Goal: Information Seeking & Learning: Find contact information

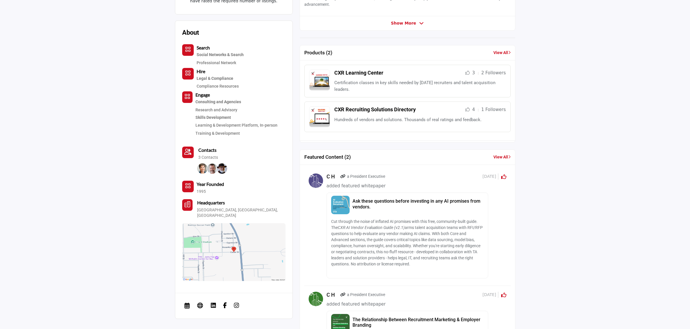
scroll to position [108, 0]
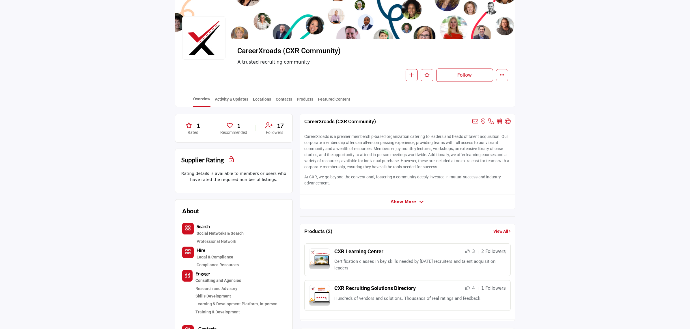
scroll to position [0, 0]
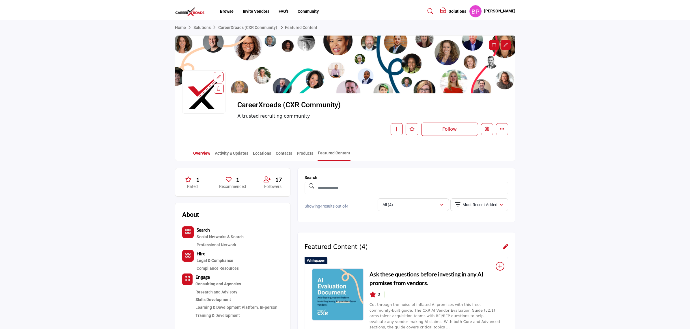
click at [194, 155] on link "Overview" at bounding box center [202, 155] width 18 height 10
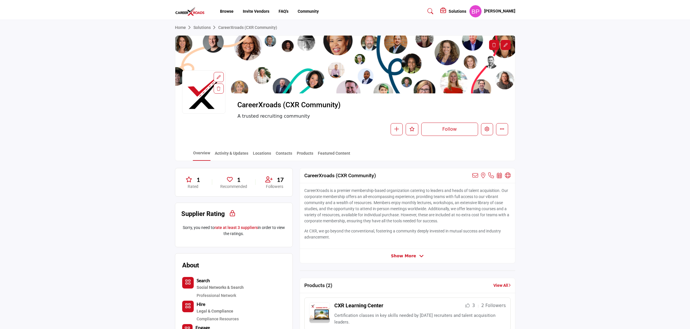
click at [183, 28] on link "Home" at bounding box center [184, 27] width 18 height 5
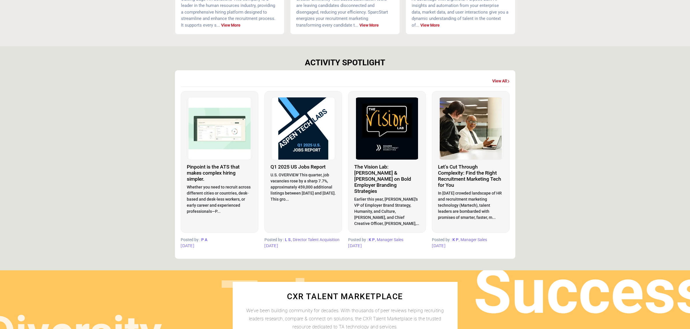
scroll to position [253, 0]
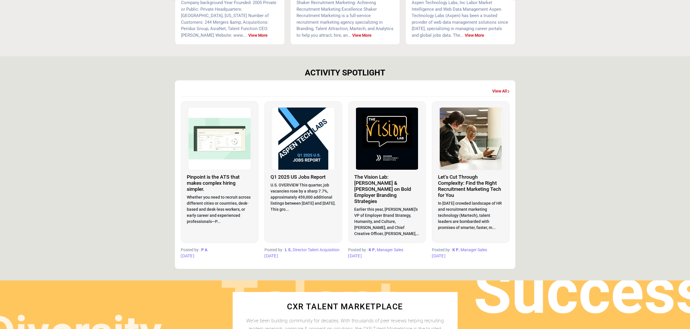
drag, startPoint x: 594, startPoint y: 92, endPoint x: 527, endPoint y: 97, distance: 67.2
click at [594, 92] on section "ACTIVITY SPOTLIGHT View All P" at bounding box center [345, 168] width 690 height 224
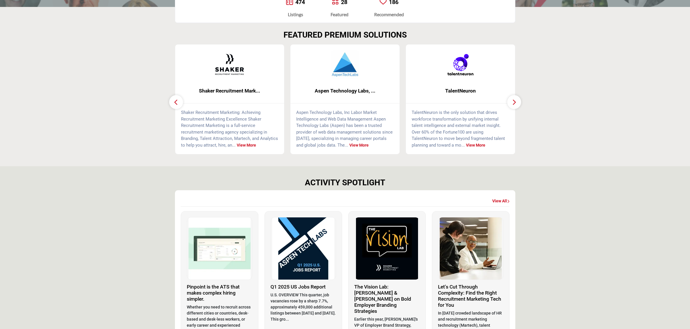
scroll to position [0, 0]
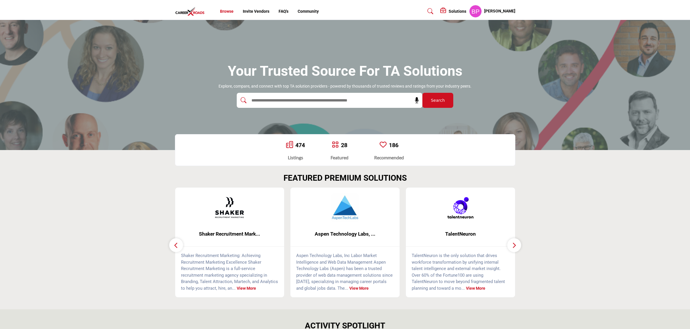
click at [225, 10] on link "Browse" at bounding box center [227, 11] width 14 height 5
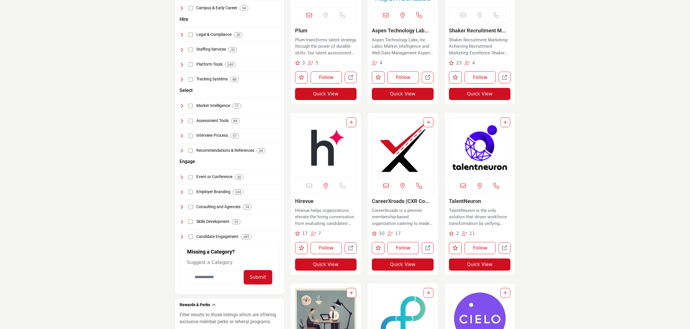
scroll to position [217, 0]
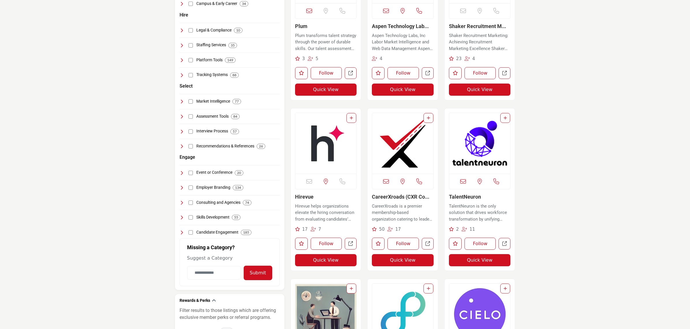
click at [391, 142] on img "Open Listing in new tab" at bounding box center [402, 143] width 61 height 61
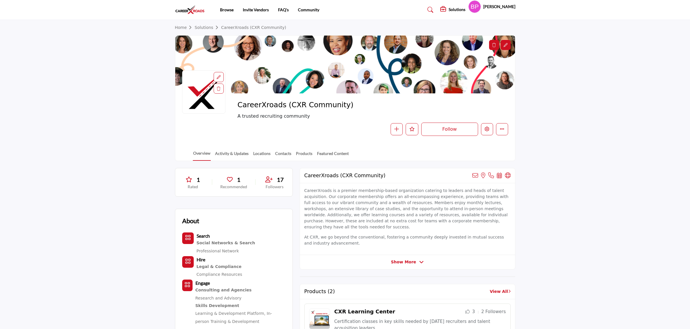
click at [0, 0] on div at bounding box center [0, 0] width 0 height 0
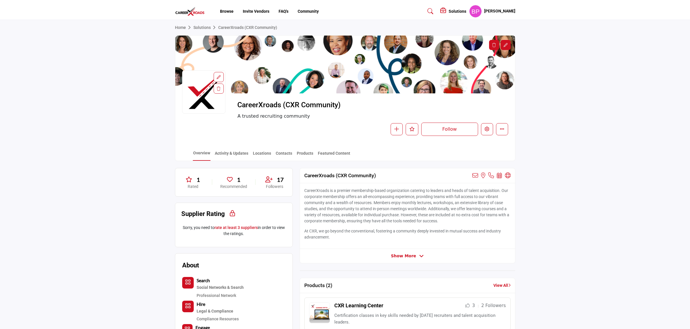
click at [415, 258] on span "Show More" at bounding box center [407, 256] width 33 height 6
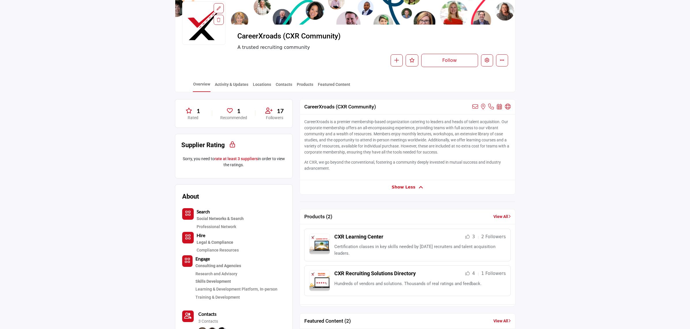
scroll to position [144, 0]
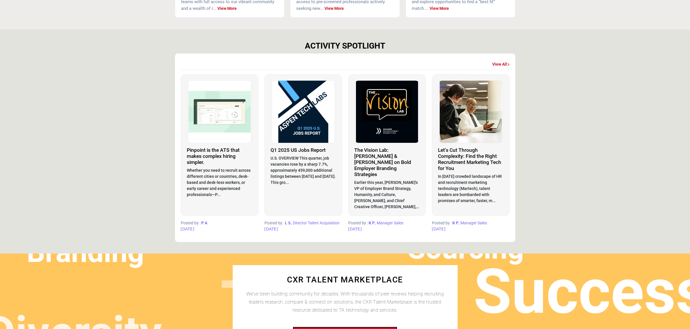
scroll to position [289, 0]
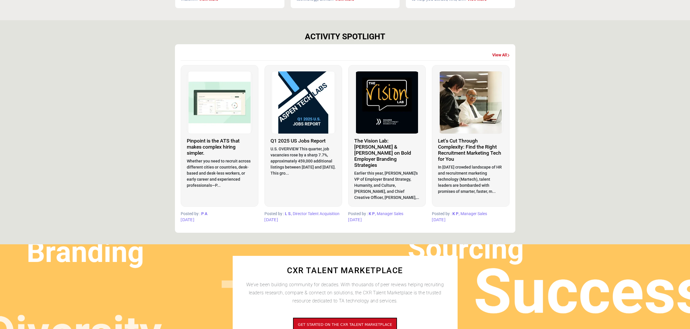
drag, startPoint x: 304, startPoint y: 36, endPoint x: 515, endPoint y: 221, distance: 280.7
click at [515, 221] on div "ACTIVITY SPOTLIGHT View All P A 1 month ago L S 1 month ago K P" at bounding box center [345, 132] width 340 height 201
click at [551, 194] on section "ACTIVITY SPOTLIGHT View All P" at bounding box center [345, 132] width 690 height 224
click at [551, 105] on section "ACTIVITY SPOTLIGHT View All P" at bounding box center [345, 132] width 690 height 224
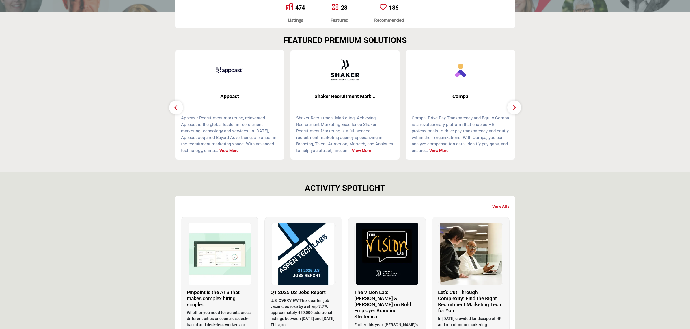
scroll to position [144, 0]
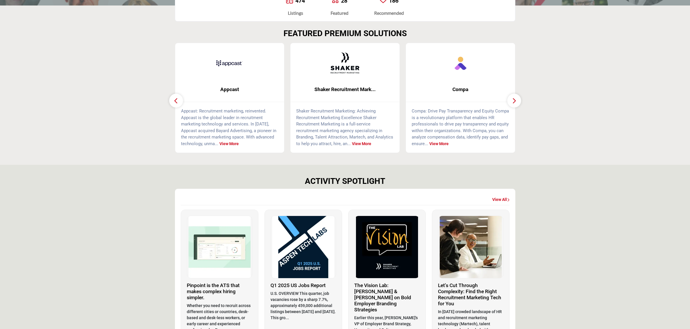
click at [511, 102] on button "button" at bounding box center [514, 101] width 14 height 14
click at [514, 99] on icon "button" at bounding box center [514, 100] width 5 height 7
click at [174, 97] on icon "button" at bounding box center [176, 100] width 5 height 7
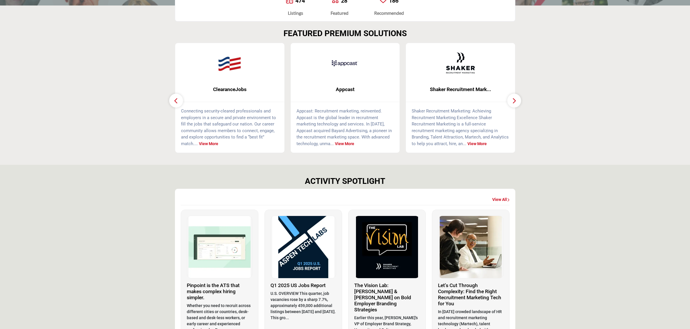
click at [174, 97] on icon "button" at bounding box center [176, 100] width 5 height 7
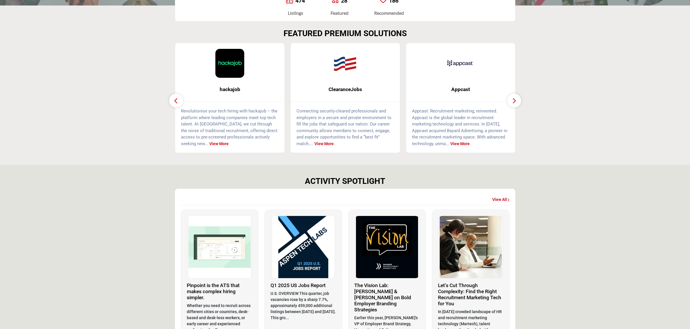
click at [174, 97] on icon "button" at bounding box center [176, 100] width 5 height 7
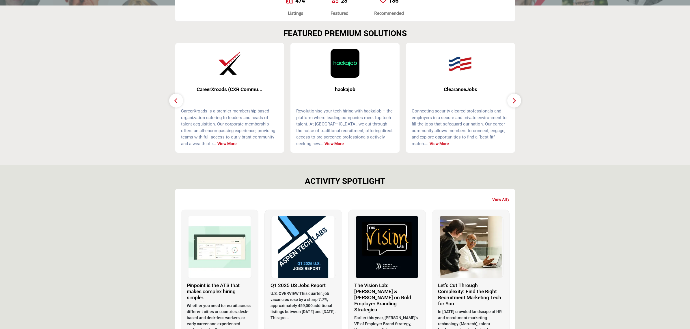
click at [174, 97] on icon "button" at bounding box center [176, 100] width 5 height 7
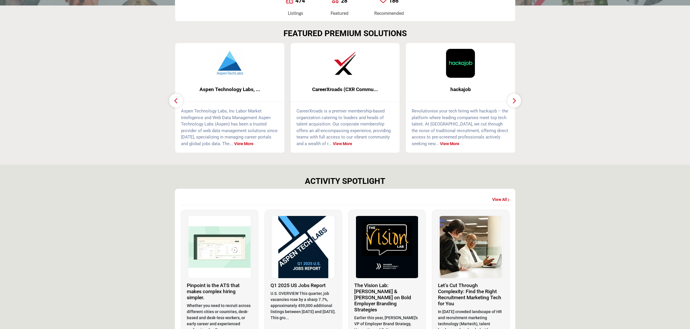
click at [174, 97] on icon "button" at bounding box center [176, 100] width 5 height 7
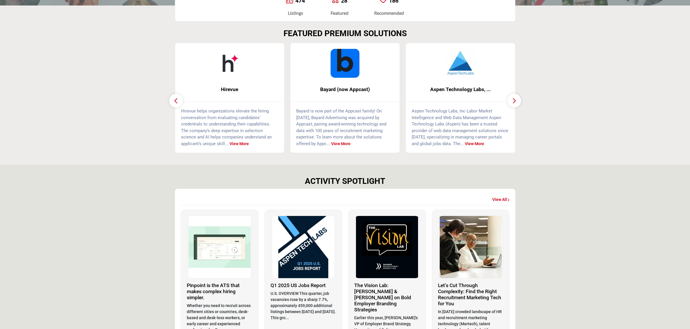
click at [174, 97] on icon "button" at bounding box center [176, 100] width 5 height 7
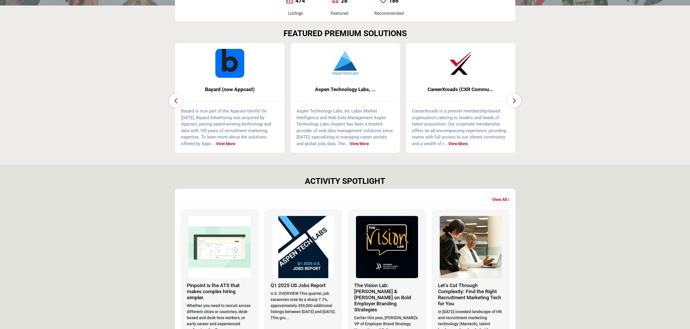
click at [174, 97] on icon "button" at bounding box center [176, 100] width 5 height 7
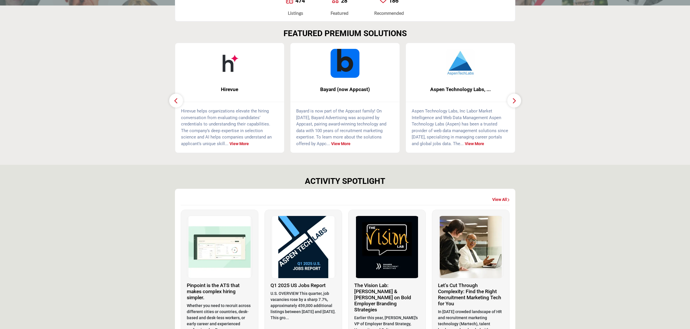
click at [174, 97] on icon "button" at bounding box center [176, 100] width 5 height 7
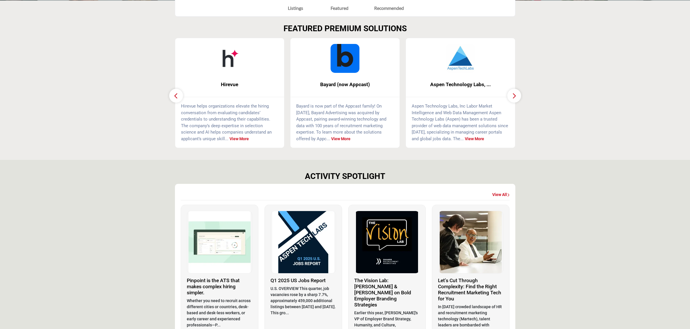
scroll to position [289, 0]
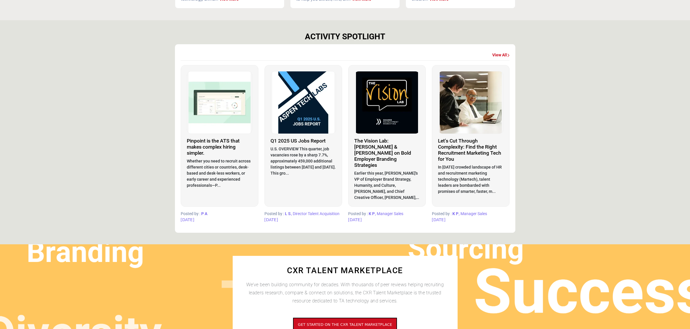
click at [551, 133] on section "ACTIVITY SPOTLIGHT View All P" at bounding box center [345, 132] width 690 height 224
click at [498, 50] on div "View All" at bounding box center [500, 55] width 17 height 10
click at [498, 53] on link "View All" at bounding box center [500, 55] width 17 height 6
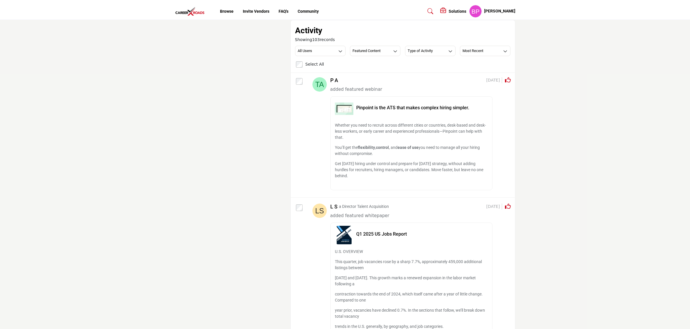
click at [196, 12] on img at bounding box center [191, 12] width 33 height 10
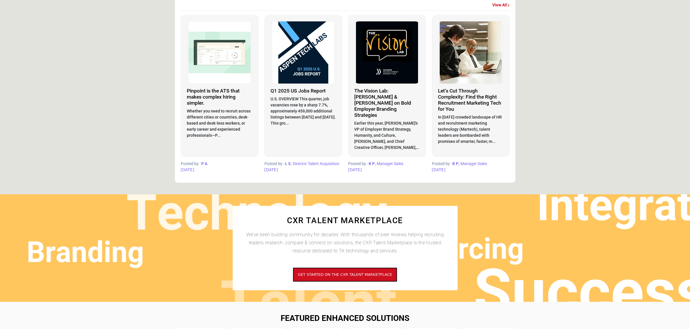
scroll to position [289, 0]
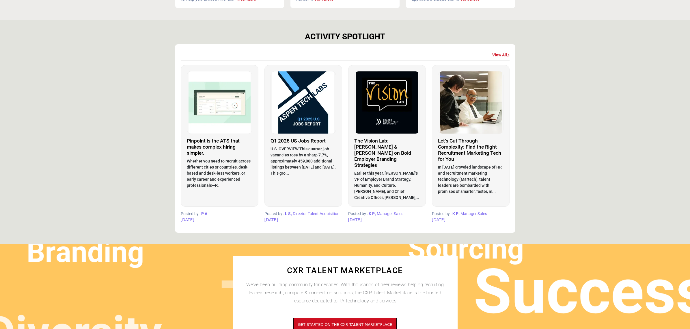
click at [620, 137] on section "ACTIVITY SPOTLIGHT View All P" at bounding box center [345, 132] width 690 height 224
drag, startPoint x: 565, startPoint y: 149, endPoint x: 529, endPoint y: 148, distance: 36.4
click at [565, 149] on section "ACTIVITY SPOTLIGHT View All P" at bounding box center [345, 132] width 690 height 224
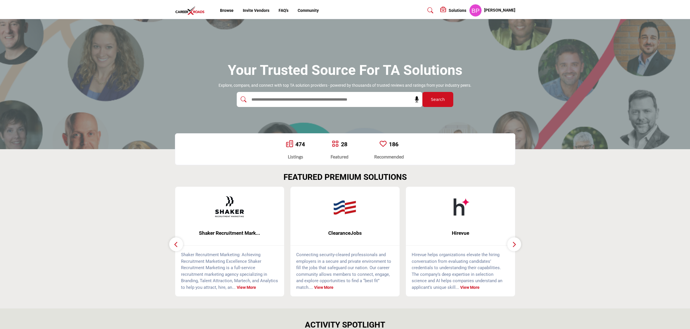
scroll to position [0, 0]
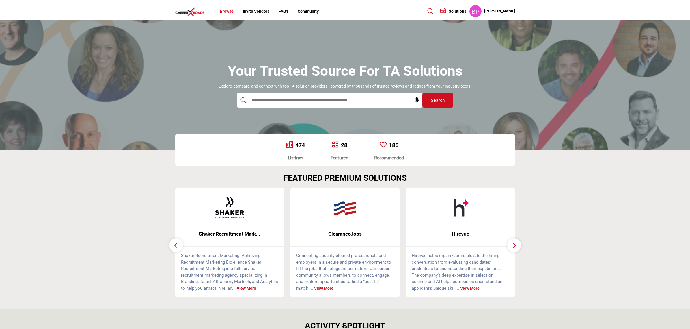
click at [233, 12] on link "Browse" at bounding box center [227, 11] width 14 height 5
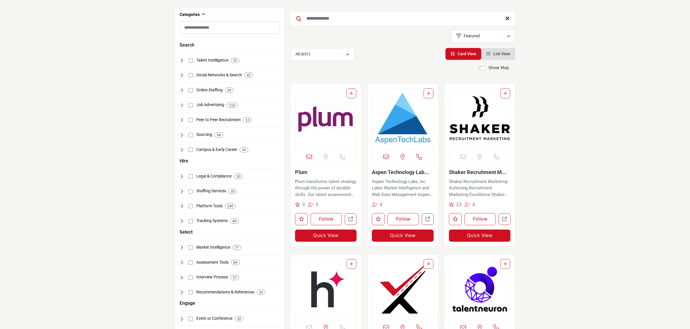
scroll to position [180, 0]
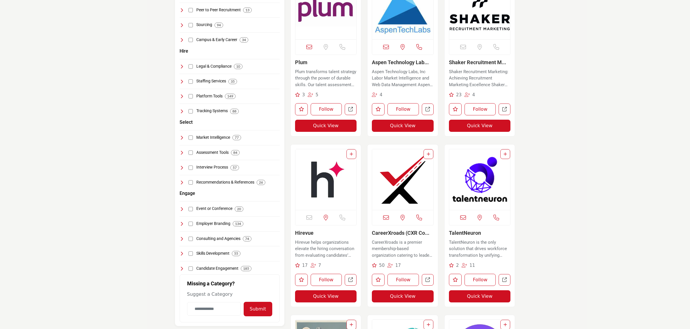
click at [385, 181] on img "Open Listing in new tab" at bounding box center [402, 179] width 61 height 61
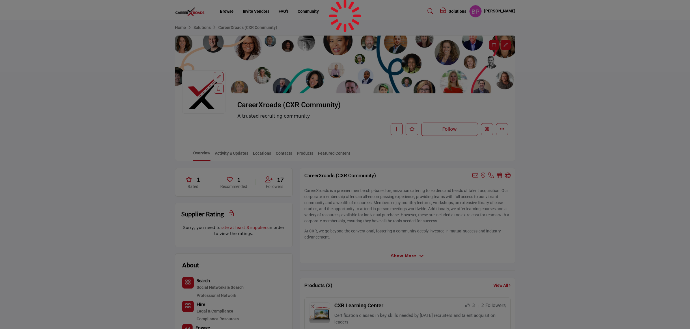
click at [339, 152] on div at bounding box center [345, 164] width 690 height 329
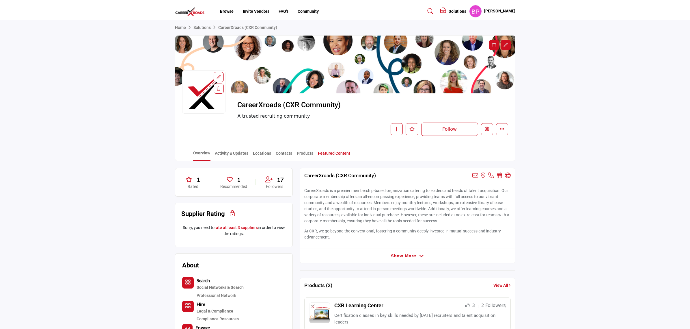
click at [333, 155] on link "Featured Content" at bounding box center [334, 155] width 33 height 10
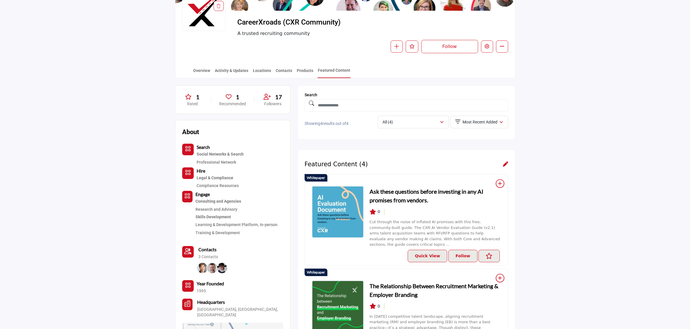
scroll to position [124, 0]
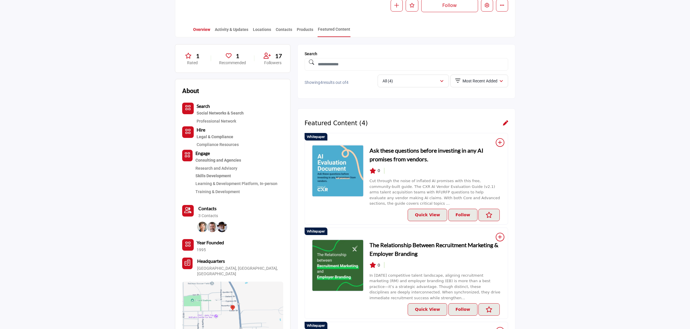
click at [200, 31] on link "Overview" at bounding box center [202, 32] width 18 height 10
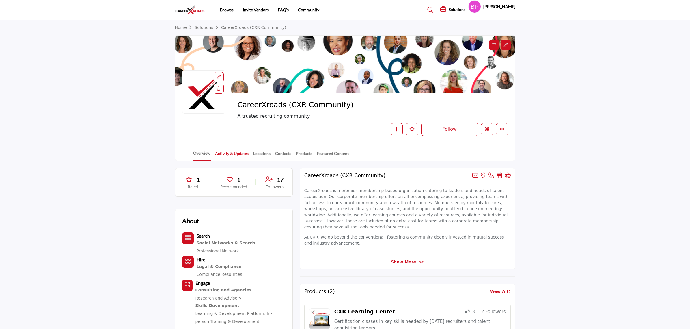
click at [230, 155] on link "Activity & Updates" at bounding box center [232, 155] width 34 height 10
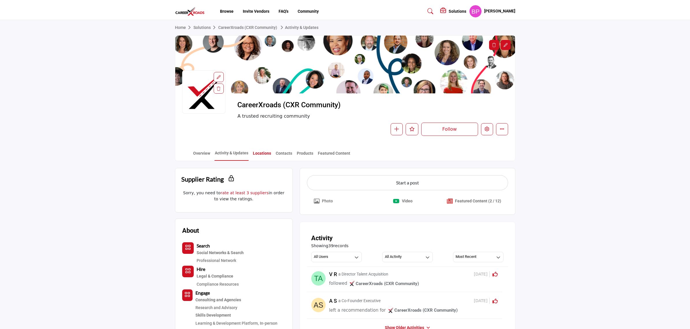
click at [265, 151] on link "Locations" at bounding box center [262, 155] width 19 height 10
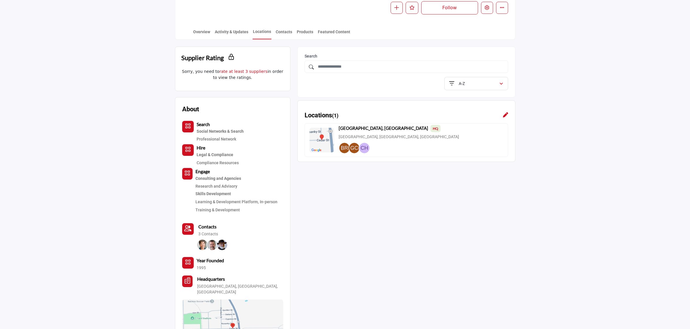
scroll to position [144, 0]
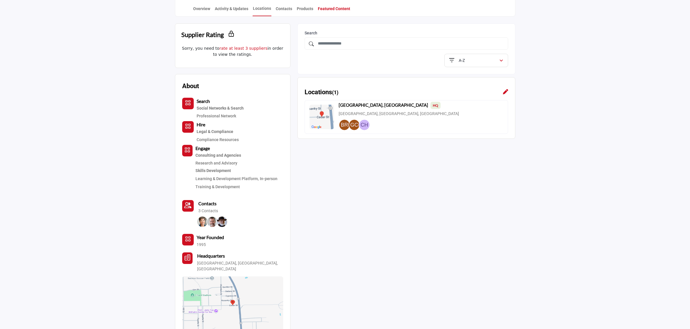
click at [334, 10] on link "Featured Content" at bounding box center [334, 11] width 33 height 10
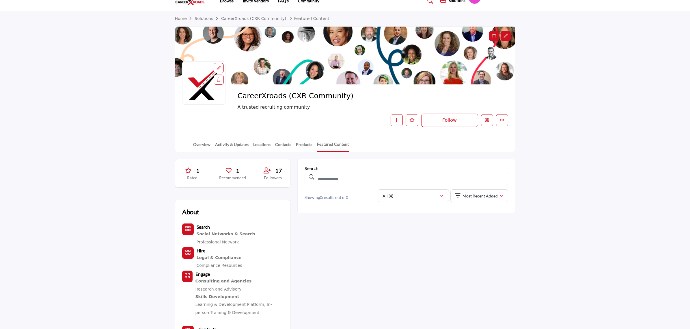
scroll to position [144, 0]
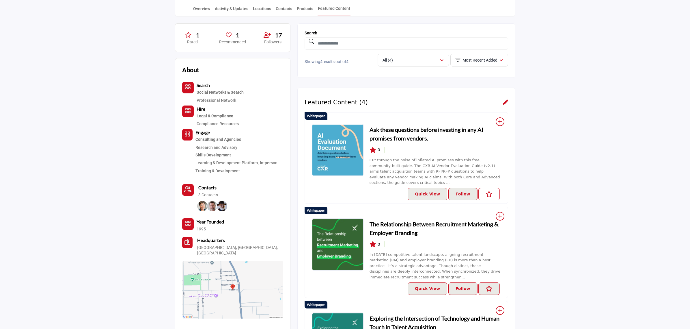
click at [492, 192] on button "Liked Resource" at bounding box center [489, 194] width 21 height 12
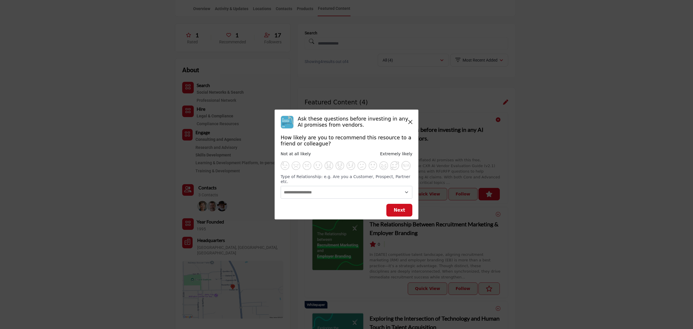
click at [410, 123] on icon "Close" at bounding box center [410, 122] width 4 height 5
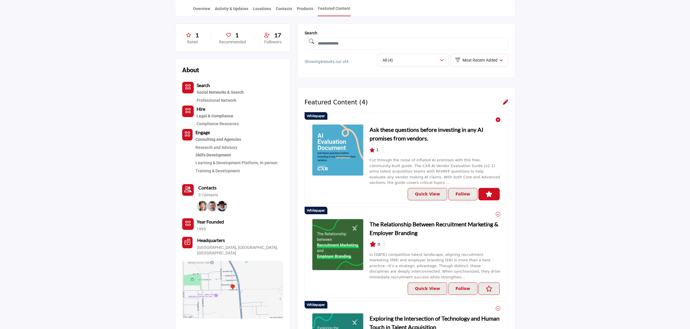
click at [492, 191] on icon "Unliked Resource" at bounding box center [489, 194] width 7 height 6
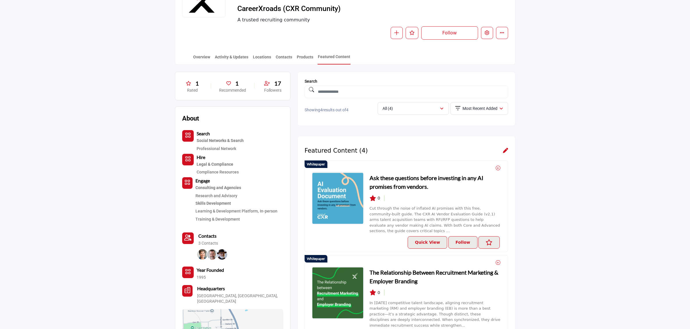
scroll to position [0, 0]
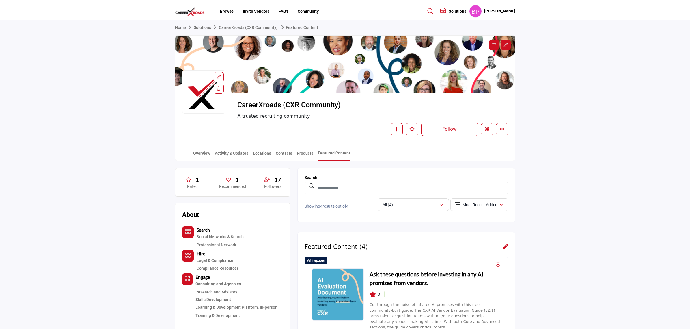
click at [237, 25] on link "CareerXroads (CXR Community)" at bounding box center [248, 27] width 59 height 5
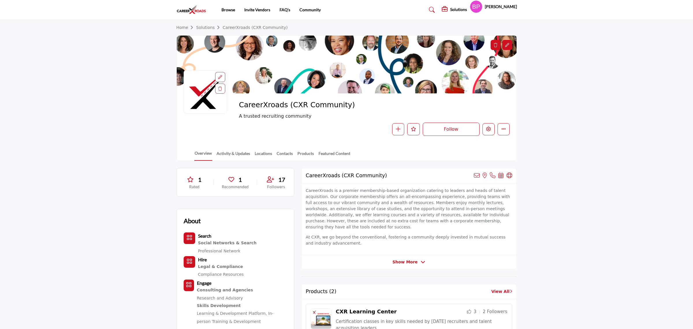
click at [201, 27] on link "Solutions" at bounding box center [209, 27] width 27 height 5
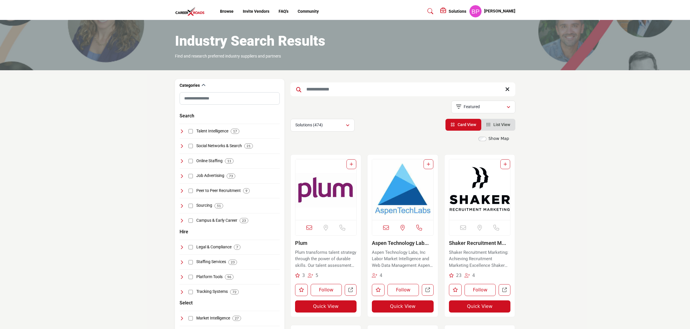
click at [188, 8] on img at bounding box center [191, 12] width 33 height 10
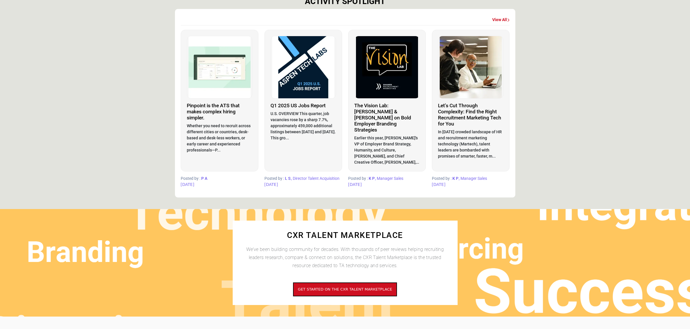
scroll to position [325, 0]
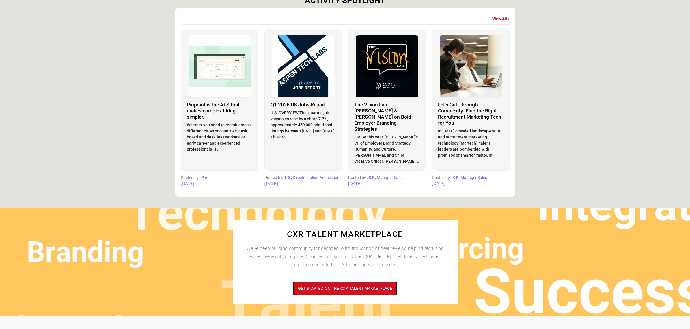
click at [305, 75] on img at bounding box center [303, 66] width 65 height 62
click at [379, 70] on img at bounding box center [387, 66] width 65 height 62
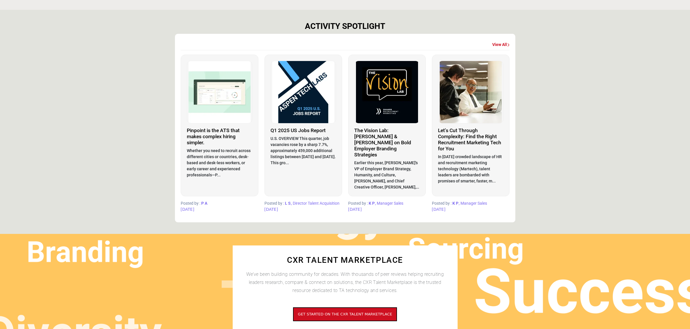
scroll to position [289, 0]
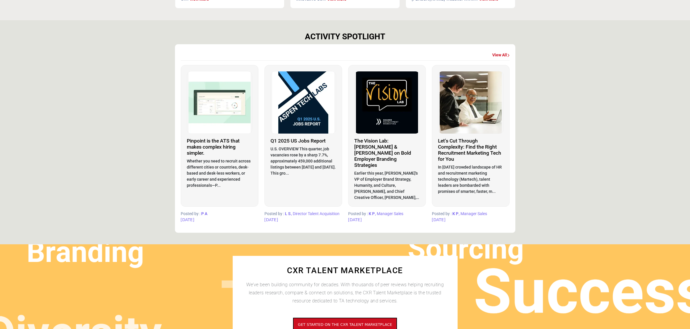
click at [209, 114] on img at bounding box center [219, 102] width 65 height 62
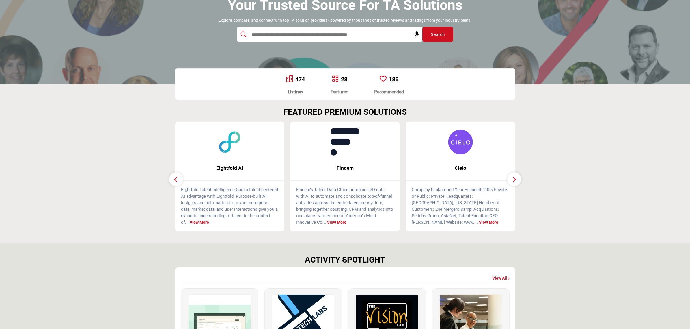
scroll to position [0, 0]
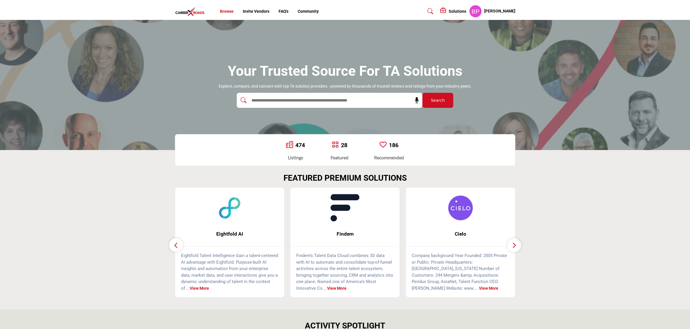
click at [221, 10] on link "Browse" at bounding box center [227, 11] width 14 height 5
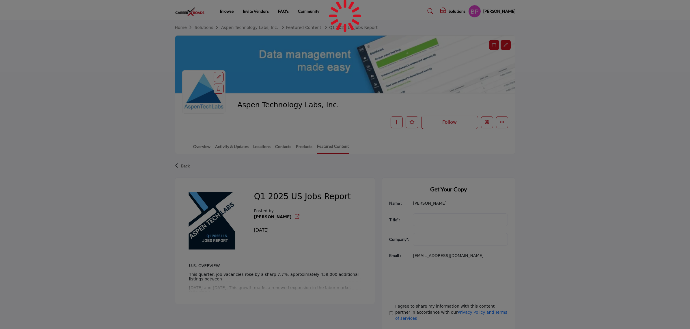
click at [200, 145] on div at bounding box center [345, 164] width 690 height 329
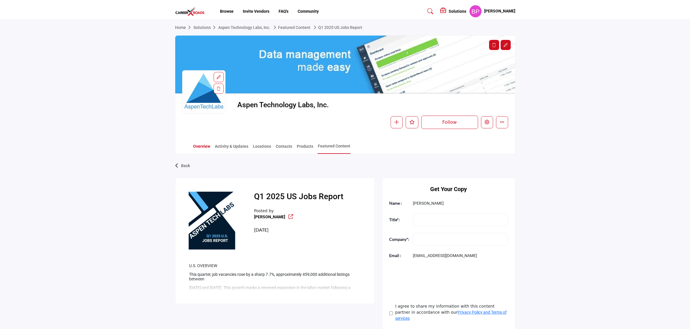
click at [200, 145] on link "Overview" at bounding box center [202, 148] width 18 height 10
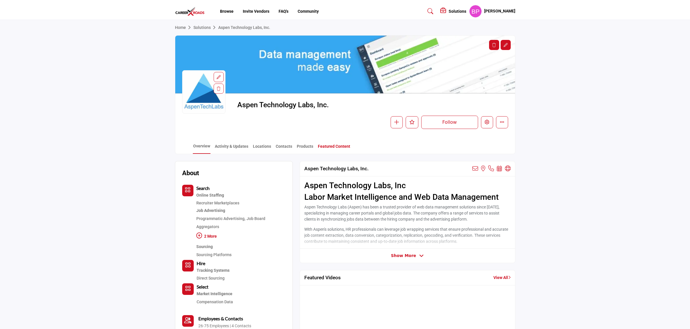
click at [327, 145] on link "Featured Content" at bounding box center [334, 148] width 33 height 10
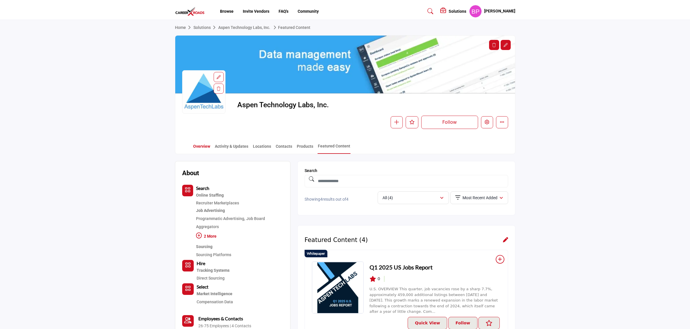
click at [200, 149] on link "Overview" at bounding box center [202, 148] width 18 height 10
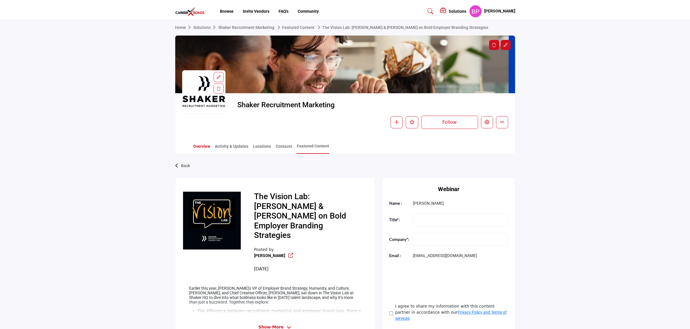
drag, startPoint x: 0, startPoint y: 0, endPoint x: 195, endPoint y: 144, distance: 242.6
click at [195, 144] on link "Overview" at bounding box center [202, 148] width 18 height 10
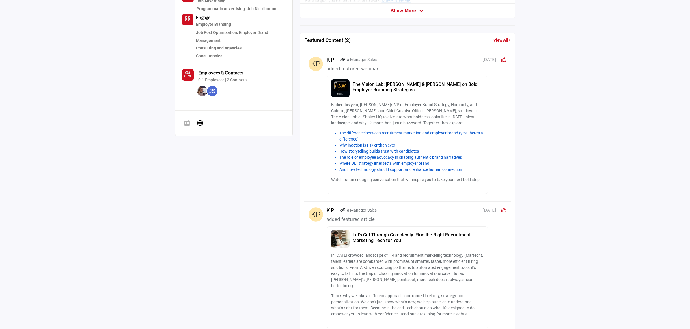
scroll to position [72, 0]
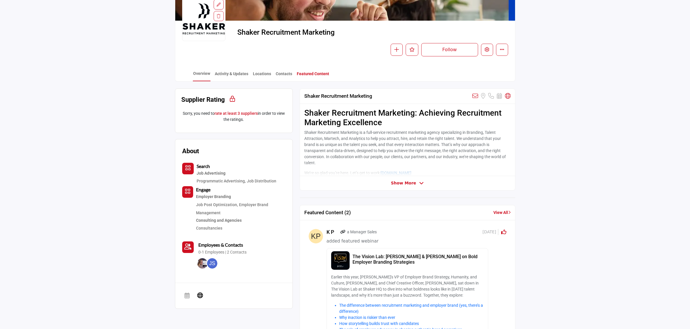
click at [305, 77] on link "Featured Content" at bounding box center [313, 76] width 33 height 10
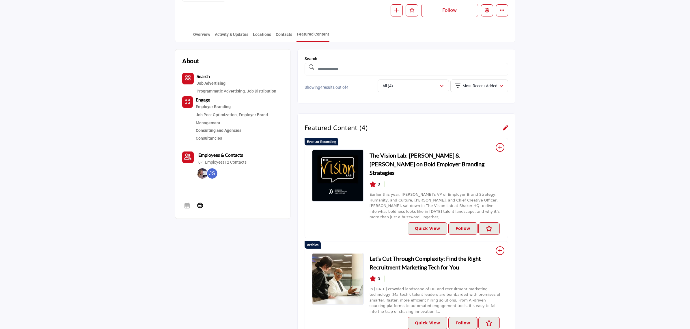
scroll to position [6, 0]
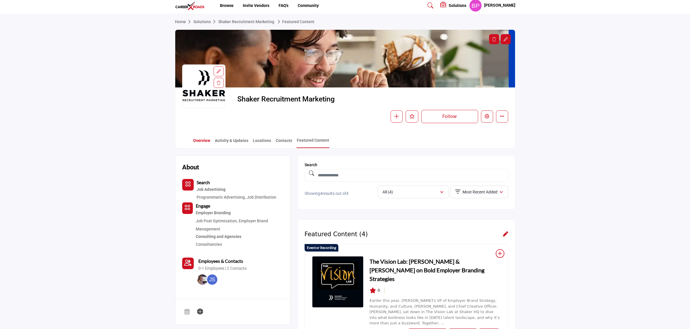
click at [202, 140] on link "Overview" at bounding box center [202, 142] width 18 height 10
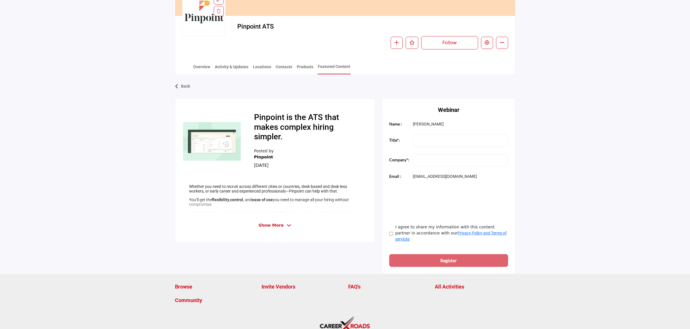
scroll to position [99, 0]
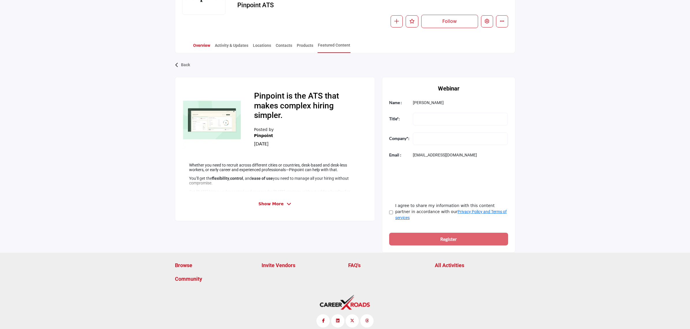
click at [198, 49] on link "Overview" at bounding box center [202, 47] width 18 height 10
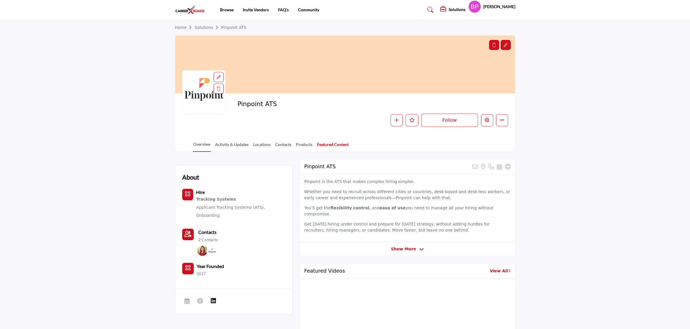
click at [338, 144] on link "Featured Content" at bounding box center [333, 146] width 32 height 10
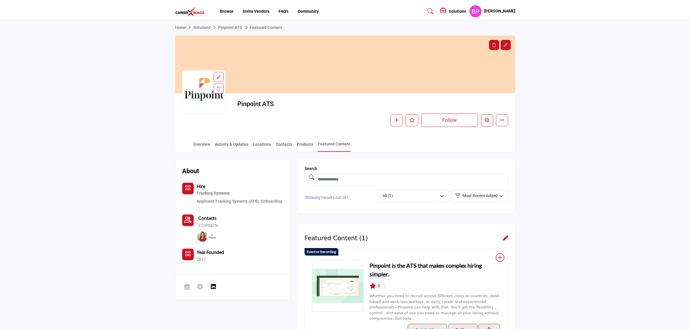
click at [189, 143] on div "Overview Activity & Updates Locations Contacts Products Featured Content" at bounding box center [345, 143] width 340 height 18
click at [191, 144] on div "Overview Activity & Updates Locations Contacts Products Featured Content" at bounding box center [352, 143] width 325 height 18
click at [205, 144] on link "Overview" at bounding box center [202, 146] width 18 height 10
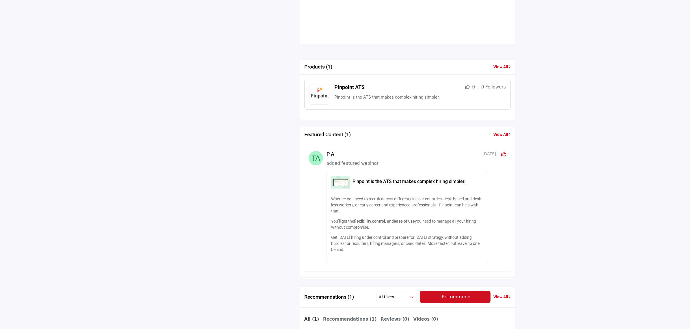
scroll to position [469, 0]
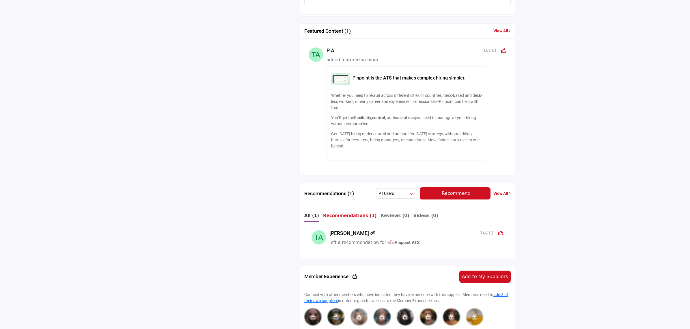
click at [343, 218] on b "Recommendations (1)" at bounding box center [350, 215] width 54 height 5
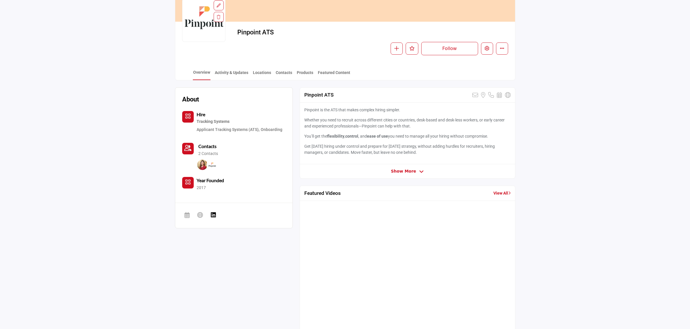
scroll to position [0, 0]
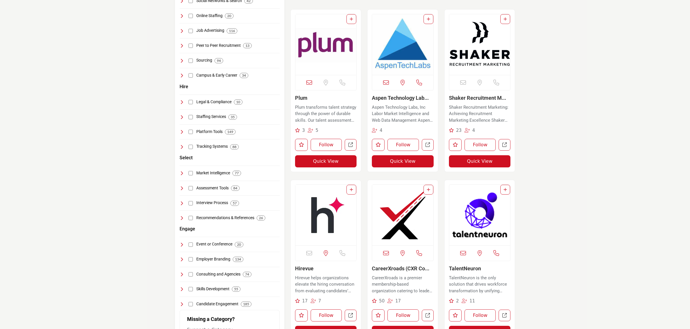
scroll to position [180, 0]
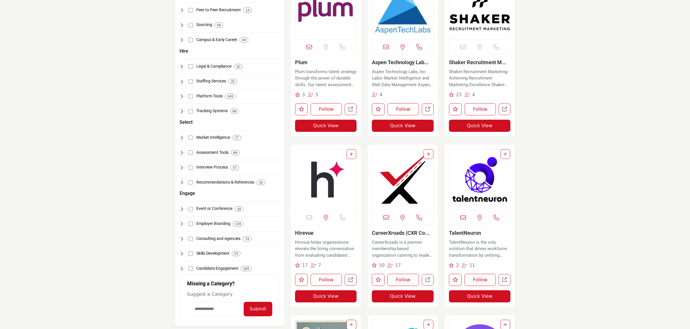
click at [393, 191] on img "Open Listing in new tab" at bounding box center [402, 179] width 61 height 61
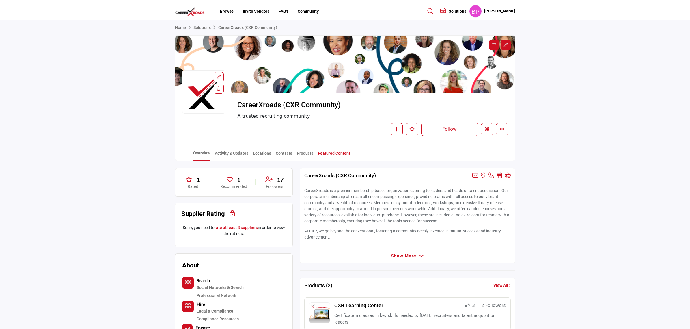
click at [325, 155] on link "Featured Content" at bounding box center [334, 155] width 33 height 10
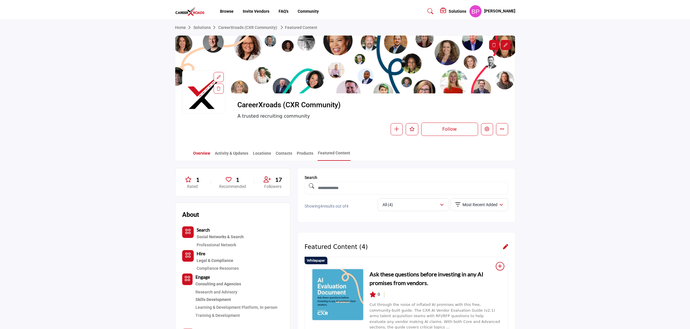
click at [204, 154] on link "Overview" at bounding box center [202, 155] width 18 height 10
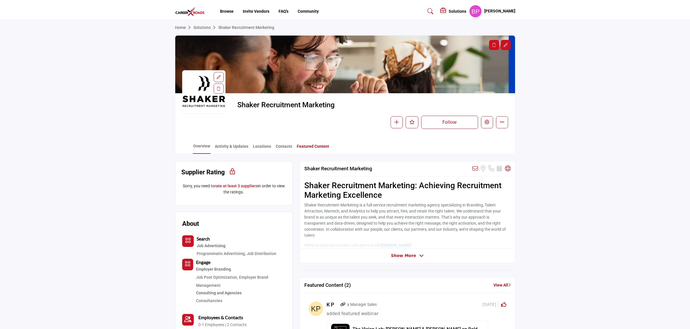
click at [306, 143] on link "Featured Content" at bounding box center [313, 148] width 33 height 10
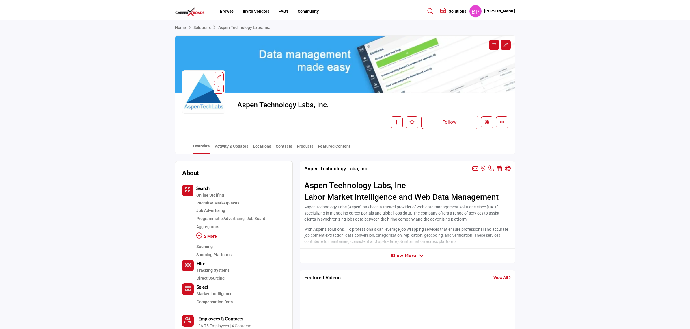
click at [408, 254] on span "Show More" at bounding box center [403, 255] width 25 height 6
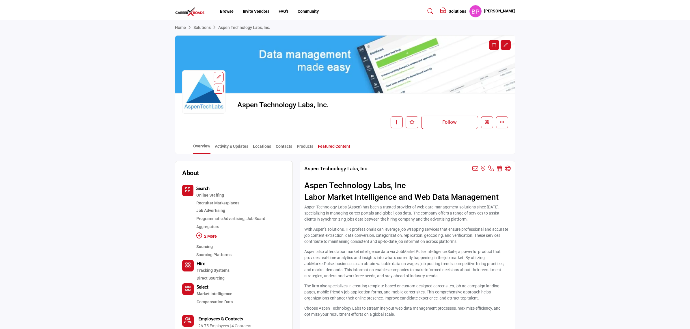
click at [324, 145] on link "Featured Content" at bounding box center [334, 148] width 33 height 10
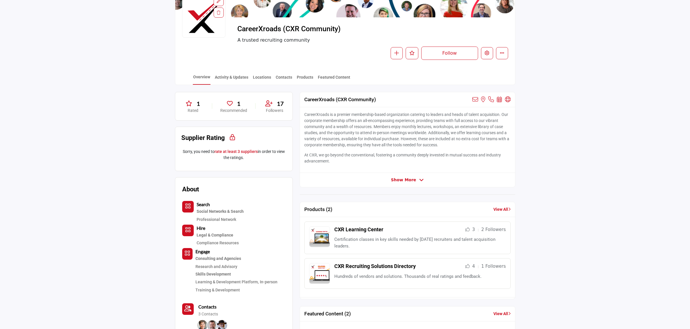
scroll to position [36, 0]
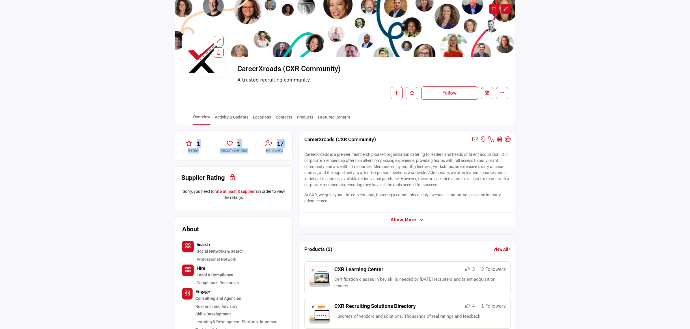
drag, startPoint x: 174, startPoint y: 129, endPoint x: 291, endPoint y: 158, distance: 120.8
click at [291, 158] on div "1 Rated 1 Recommended 17" at bounding box center [234, 146] width 118 height 29
click at [333, 118] on link "Featured Content" at bounding box center [334, 119] width 33 height 10
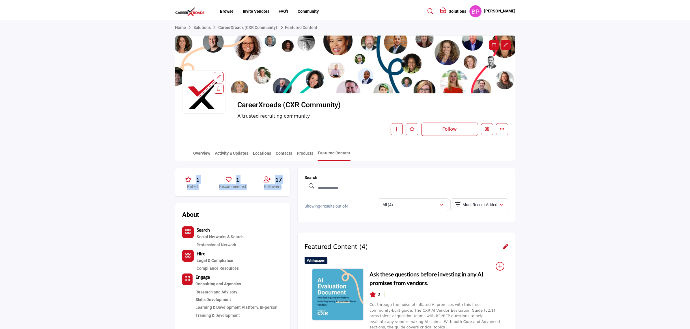
drag, startPoint x: 176, startPoint y: 174, endPoint x: 286, endPoint y: 188, distance: 110.9
click at [286, 188] on div "1 Rated 1 Recommended 17 Followers" at bounding box center [233, 182] width 116 height 29
click at [183, 29] on link "Home" at bounding box center [184, 27] width 18 height 5
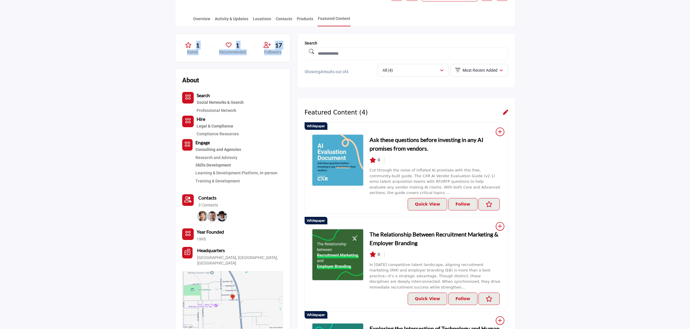
scroll to position [144, 0]
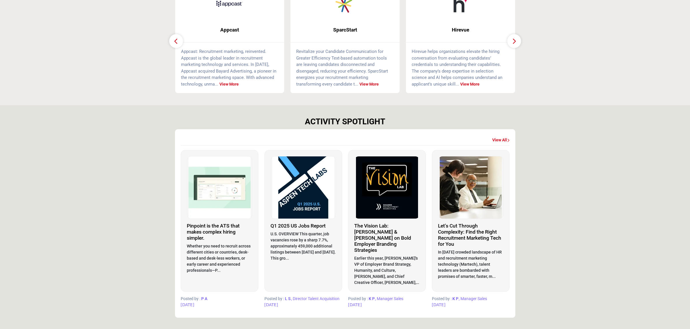
scroll to position [217, 0]
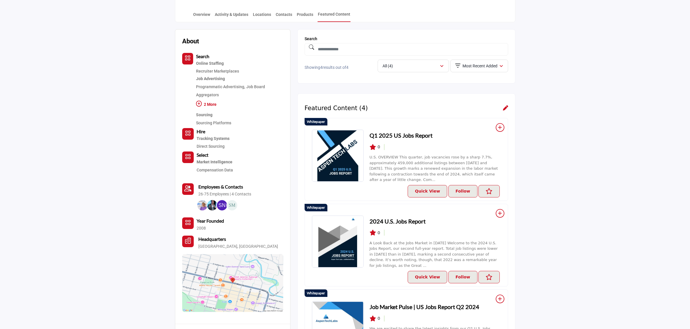
scroll to position [144, 0]
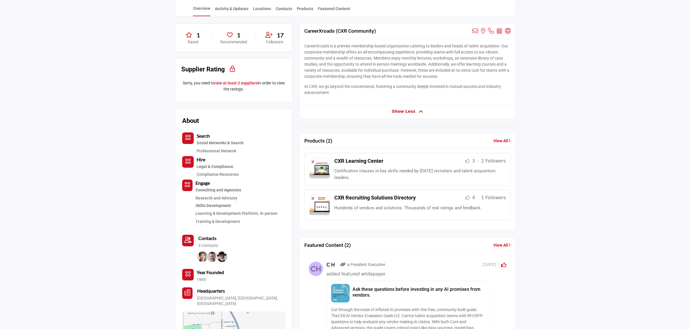
scroll to position [144, 0]
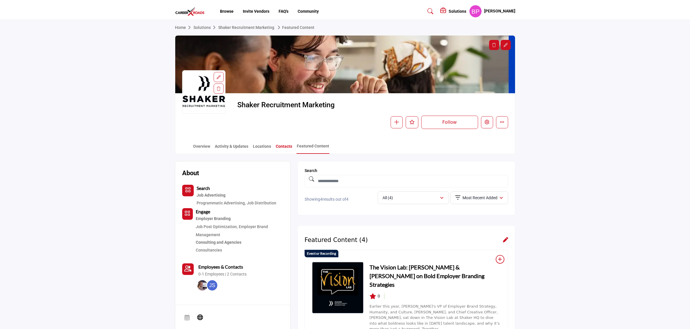
click at [278, 144] on link "Contacts" at bounding box center [284, 148] width 17 height 10
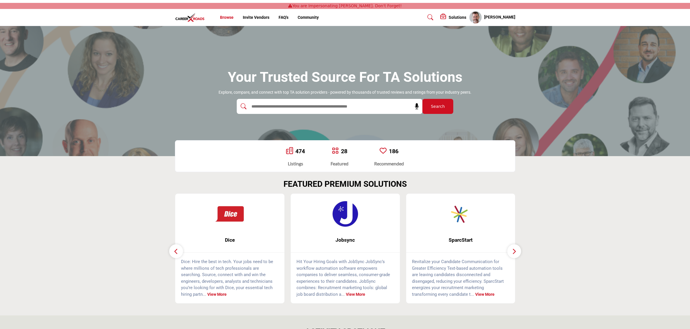
click at [224, 16] on link "Browse" at bounding box center [227, 17] width 14 height 5
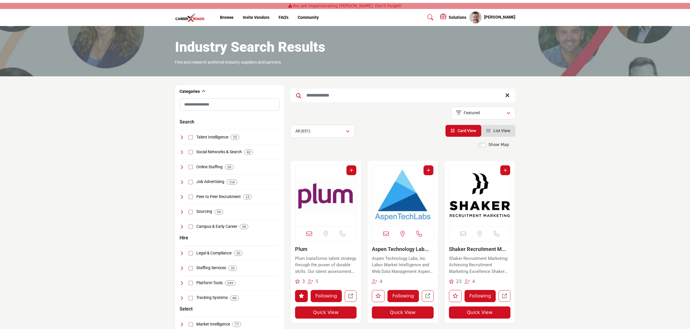
click at [474, 191] on img "Open Listing in new tab" at bounding box center [479, 195] width 61 height 61
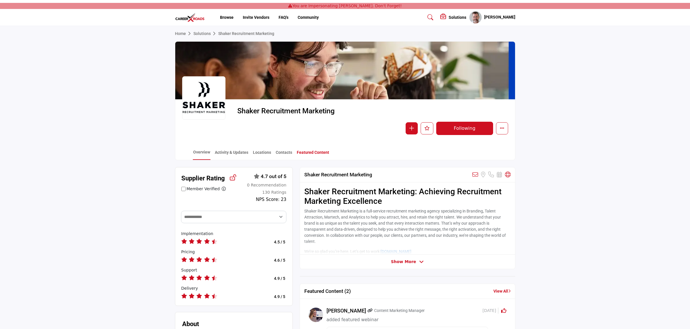
click at [302, 152] on link "Featured Content" at bounding box center [313, 154] width 33 height 10
click at [226, 151] on link "Activity & Updates" at bounding box center [232, 154] width 34 height 10
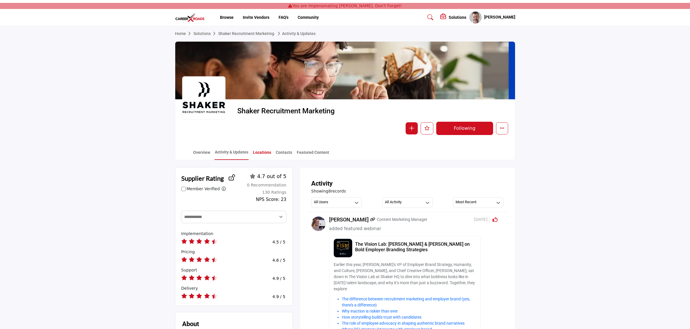
click at [264, 152] on link "Locations" at bounding box center [262, 154] width 19 height 10
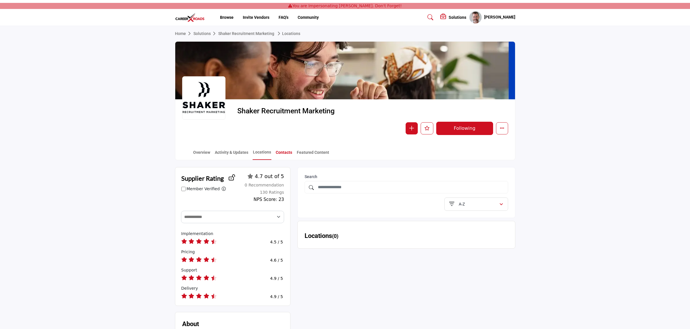
click at [279, 151] on link "Contacts" at bounding box center [284, 154] width 17 height 10
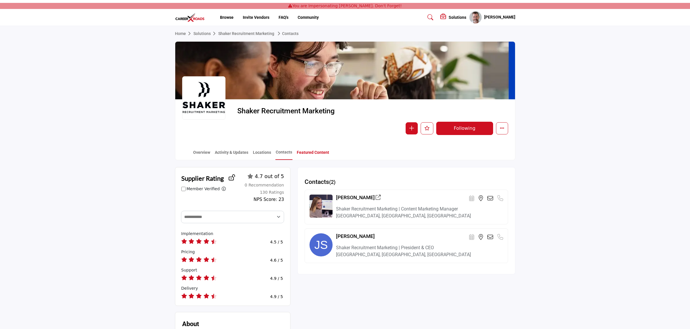
click at [311, 150] on link "Featured Content" at bounding box center [313, 154] width 33 height 10
